Goal: Find specific page/section

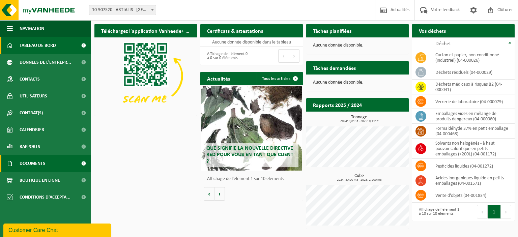
click at [31, 160] on span "Documents" at bounding box center [33, 163] width 26 height 17
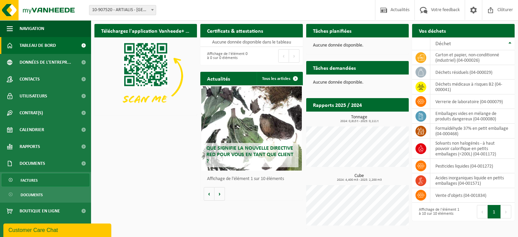
click at [28, 181] on span "Factures" at bounding box center [29, 180] width 17 height 13
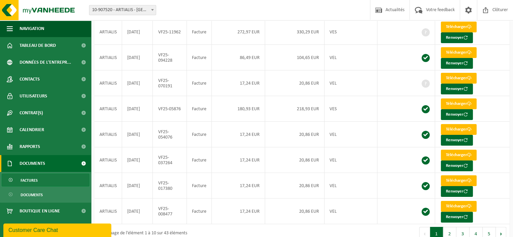
scroll to position [125, 0]
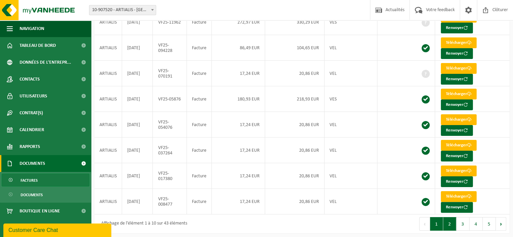
click at [446, 221] on button "2" at bounding box center [449, 223] width 13 height 13
click at [463, 223] on button "3" at bounding box center [462, 223] width 13 height 13
click at [436, 221] on button "1" at bounding box center [436, 223] width 13 height 13
